Goal: Task Accomplishment & Management: Use online tool/utility

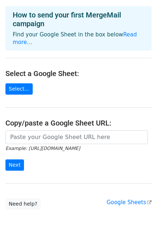
scroll to position [45, 0]
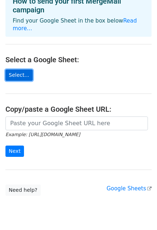
click at [18, 70] on link "Select..." at bounding box center [18, 75] width 27 height 11
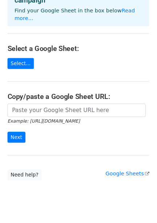
scroll to position [61, 0]
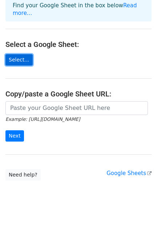
click at [14, 54] on link "Select..." at bounding box center [18, 59] width 27 height 11
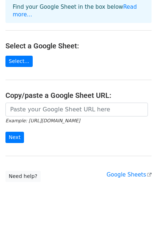
scroll to position [61, 0]
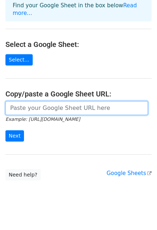
click at [31, 106] on input "url" at bounding box center [76, 108] width 143 height 14
paste input "https://docs.google.com/spreadsheets/d/1JReqGqfl4qiO8OnIcqLDLRSgvTN7V0fx1vknfbo…"
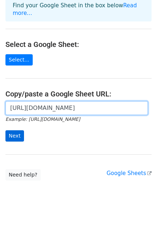
scroll to position [0, 202]
type input "https://docs.google.com/spreadsheets/d/1JReqGqfl4qiO8OnIcqLDLRSgvTN7V0fx1vknfbo…"
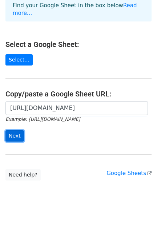
scroll to position [0, 0]
click at [14, 130] on input "Next" at bounding box center [14, 135] width 19 height 11
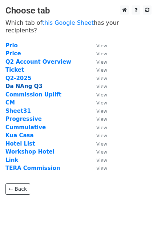
click at [20, 83] on strong "Da NAng Q3" at bounding box center [23, 86] width 37 height 7
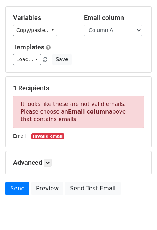
scroll to position [88, 0]
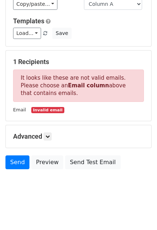
click at [138, 86] on p "It looks like these are not valid emails. Please choose an Email column above t…" at bounding box center [78, 86] width 131 height 32
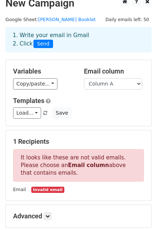
scroll to position [0, 0]
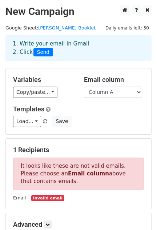
click at [92, 135] on form "Variables Copy/paste... {{Column A}} {{Column B}} {{Column C}} Email column Col…" at bounding box center [78, 164] width 147 height 193
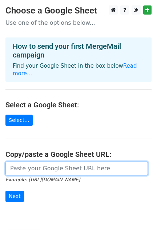
click at [78, 162] on input "url" at bounding box center [76, 169] width 143 height 14
paste input "https://docs.google.com/spreadsheets/d/1JReqGqfl4qiO8OnIcqLDLRSgvTN7V0fx1vknfbo…"
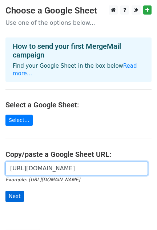
scroll to position [0, 202]
type input "https://docs.google.com/spreadsheets/d/1JReqGqfl4qiO8OnIcqLDLRSgvTN7V0fx1vknfbo…"
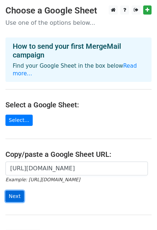
click at [12, 191] on input "Next" at bounding box center [14, 196] width 19 height 11
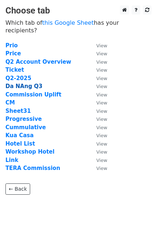
click at [23, 83] on strong "Da NAng Q3" at bounding box center [23, 86] width 37 height 7
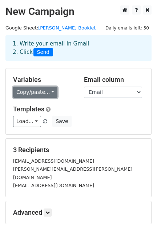
click at [38, 92] on link "Copy/paste..." at bounding box center [35, 92] width 44 height 11
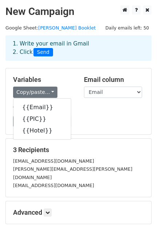
click at [120, 113] on div "Templates Load... No templates saved Save" at bounding box center [79, 116] width 142 height 22
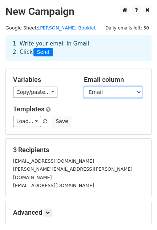
click at [110, 91] on select "Email PIC Hotel" at bounding box center [113, 92] width 58 height 11
click at [84, 87] on select "Email PIC Hotel" at bounding box center [113, 92] width 58 height 11
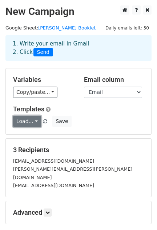
click at [27, 120] on link "Load..." at bounding box center [27, 121] width 28 height 11
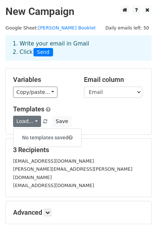
click at [101, 114] on div "Templates Load... No templates saved Save" at bounding box center [79, 116] width 142 height 22
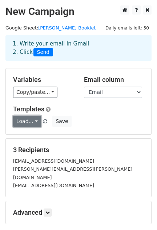
click at [30, 119] on link "Load..." at bounding box center [27, 121] width 28 height 11
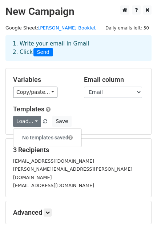
click at [33, 137] on h6 "No templates saved" at bounding box center [47, 138] width 68 height 12
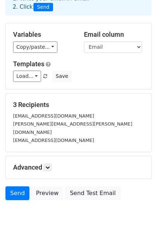
scroll to position [68, 0]
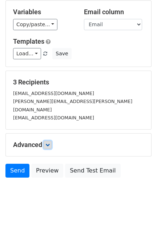
click at [49, 143] on icon at bounding box center [48, 145] width 4 height 4
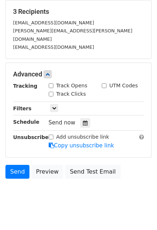
scroll to position [139, 0]
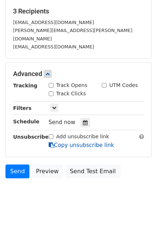
click at [63, 142] on link "Copy unsubscribe link" at bounding box center [82, 145] width 66 height 7
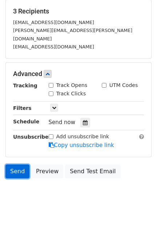
click at [20, 165] on link "Send" at bounding box center [17, 172] width 24 height 14
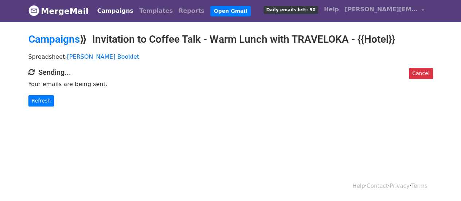
scroll to position [1, 0]
